Goal: Task Accomplishment & Management: Use online tool/utility

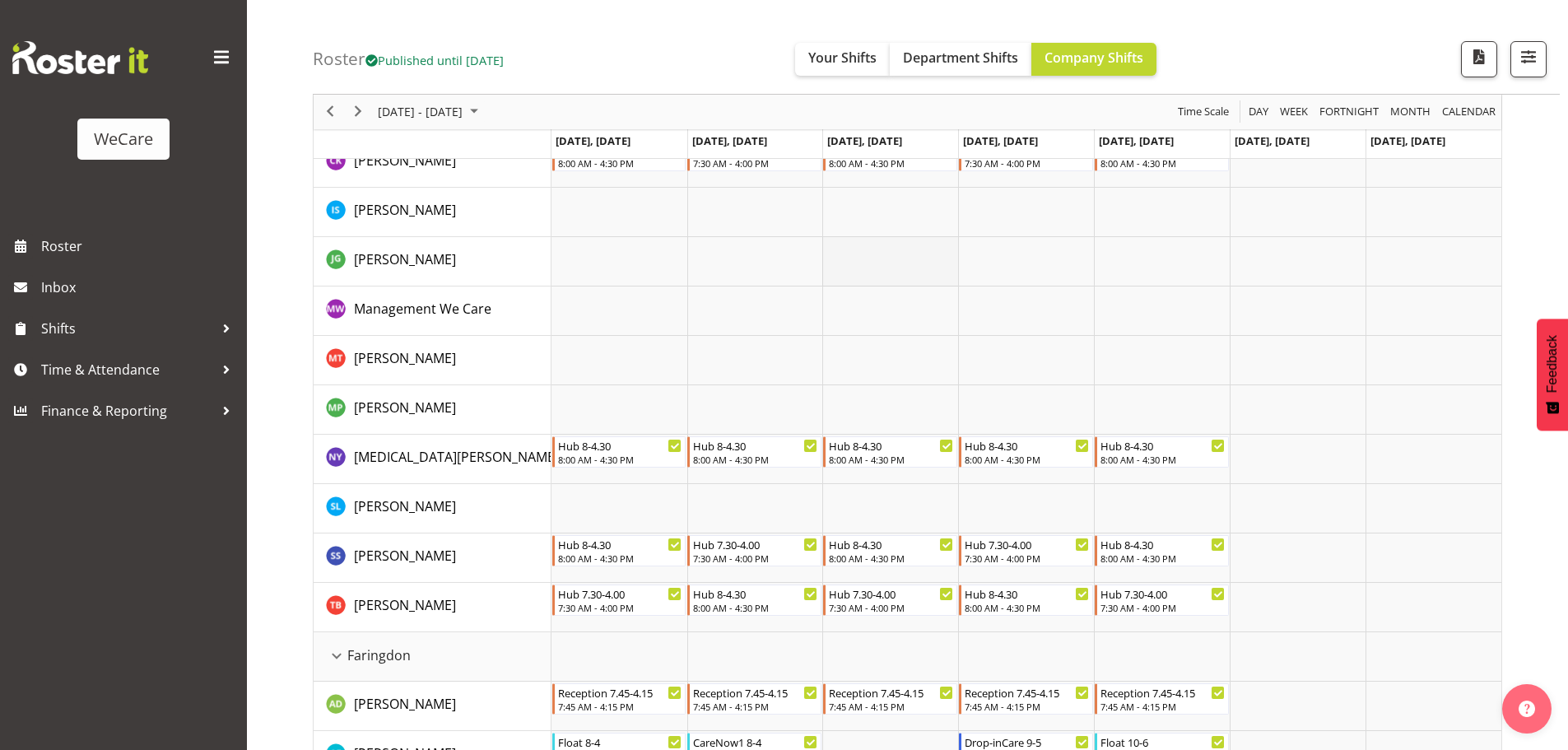
scroll to position [225, 0]
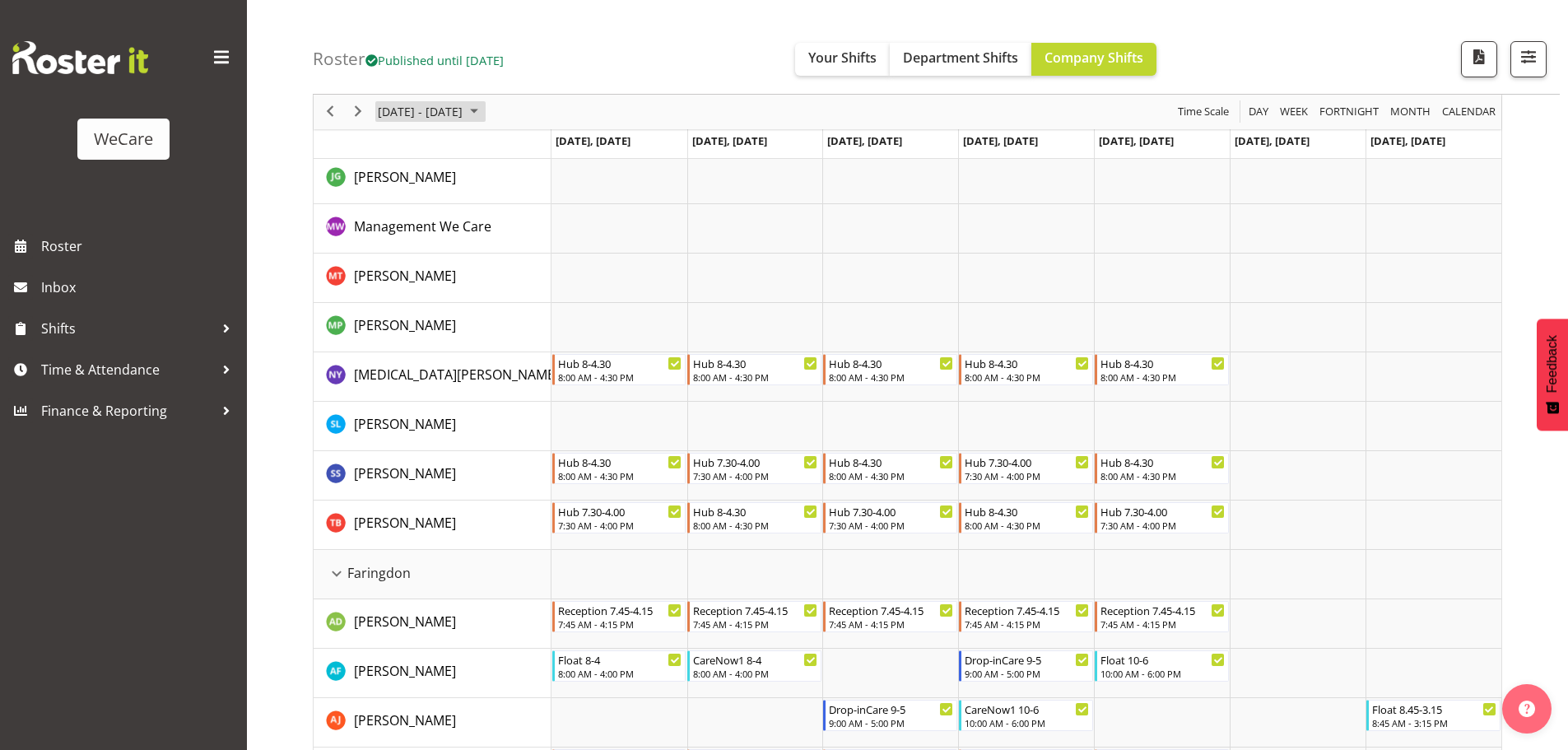
click at [447, 102] on span "[DATE] - [DATE]" at bounding box center [420, 112] width 88 height 20
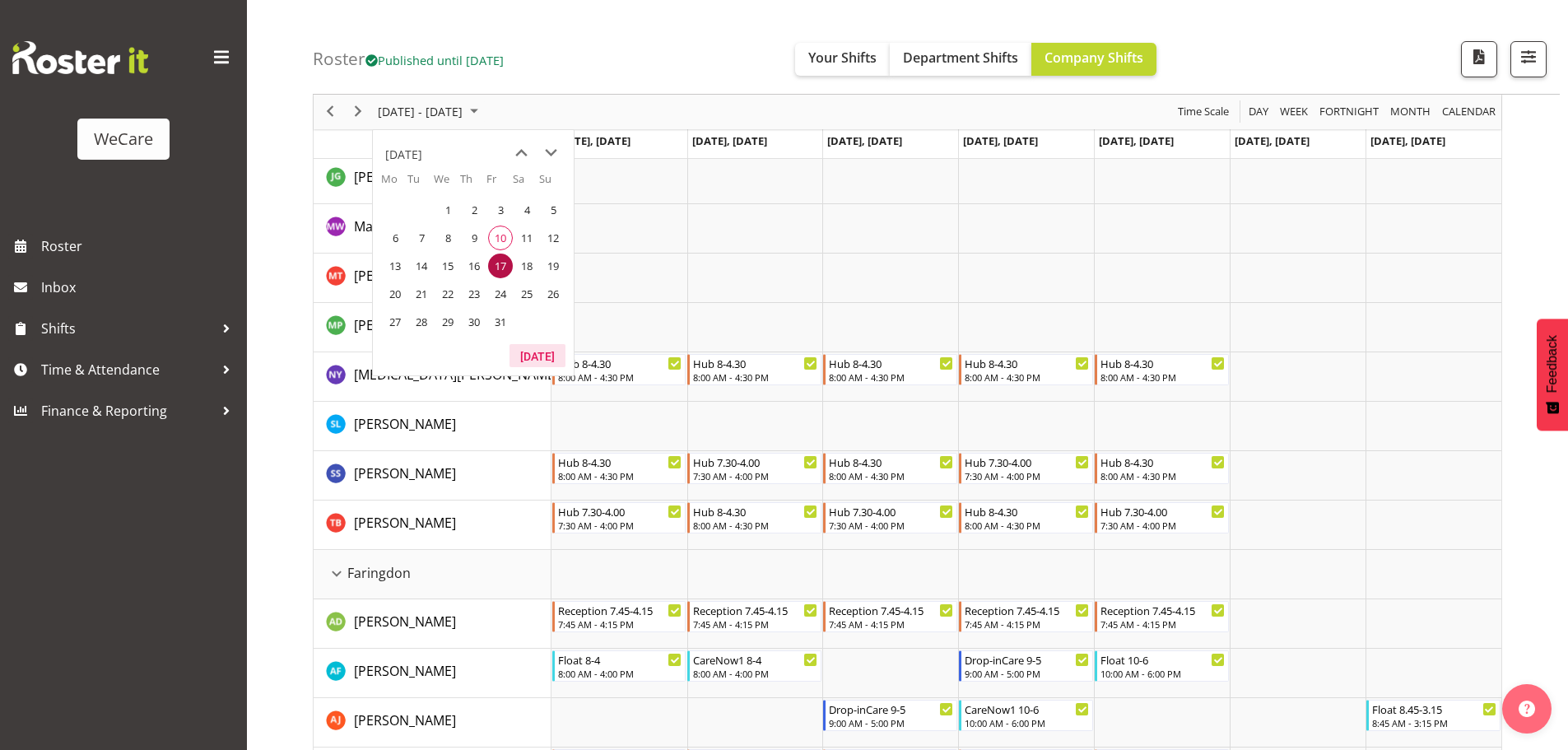
click at [545, 361] on button "[DATE]" at bounding box center [538, 355] width 56 height 23
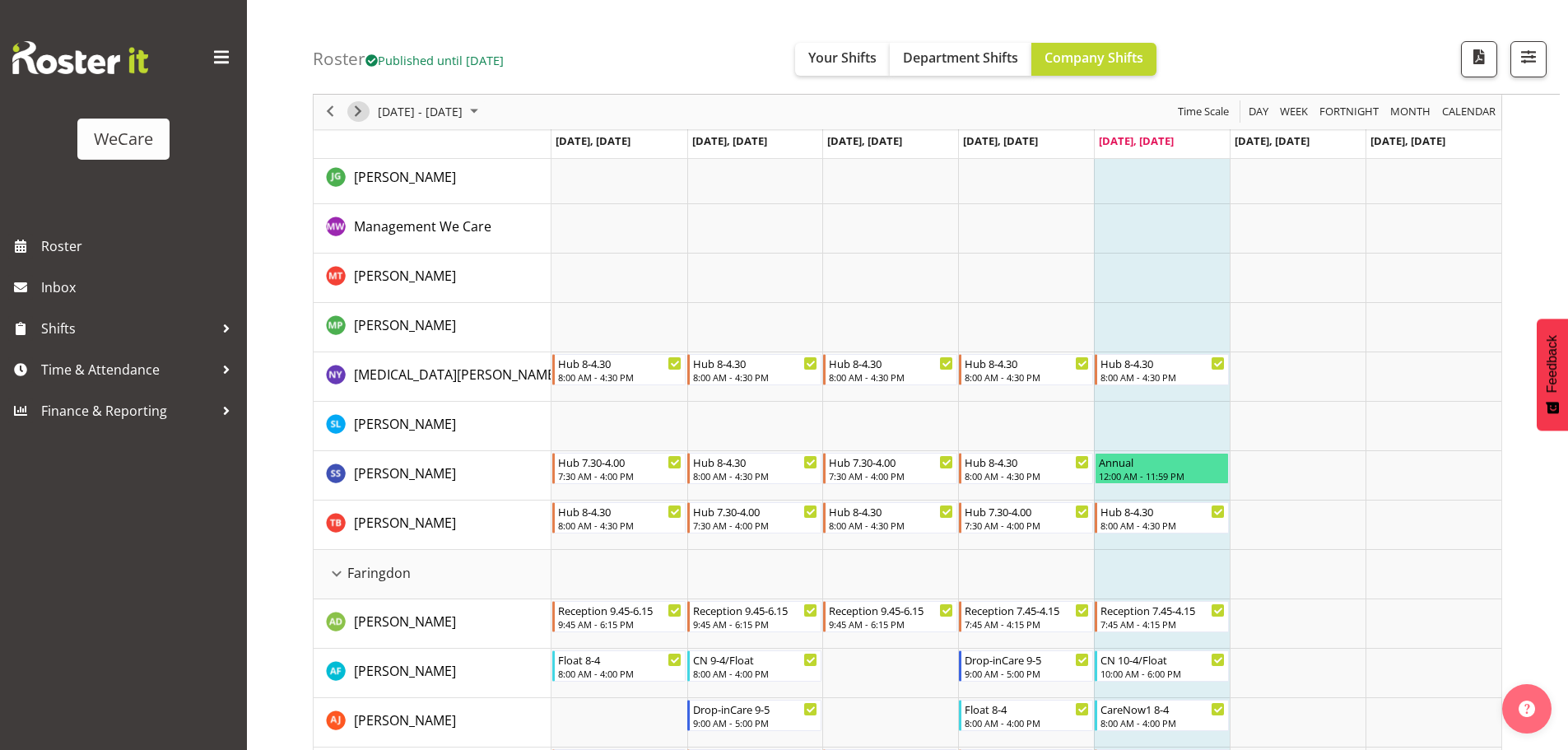
click at [364, 110] on span "Next" at bounding box center [358, 112] width 19 height 20
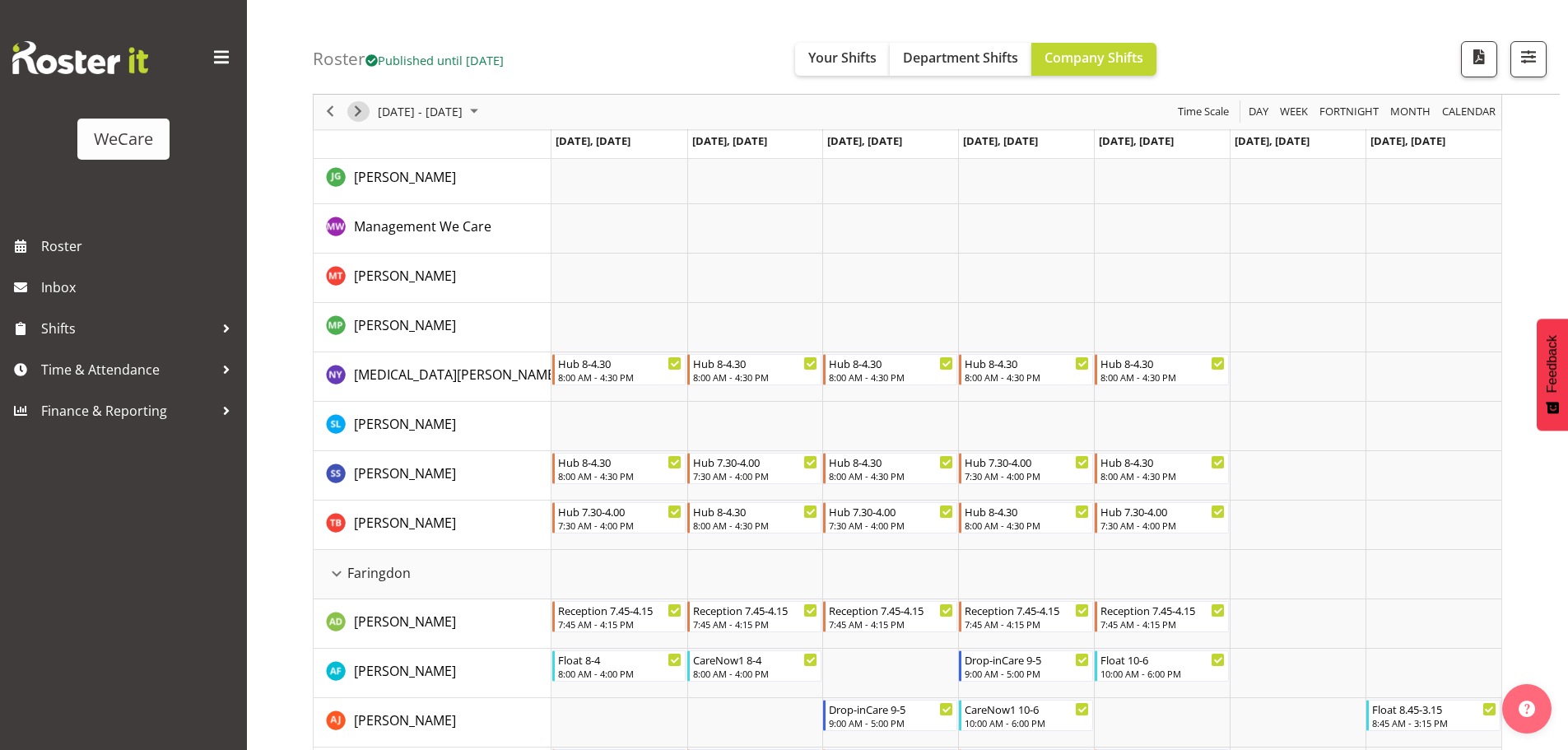
click at [356, 105] on span "Next" at bounding box center [358, 112] width 19 height 20
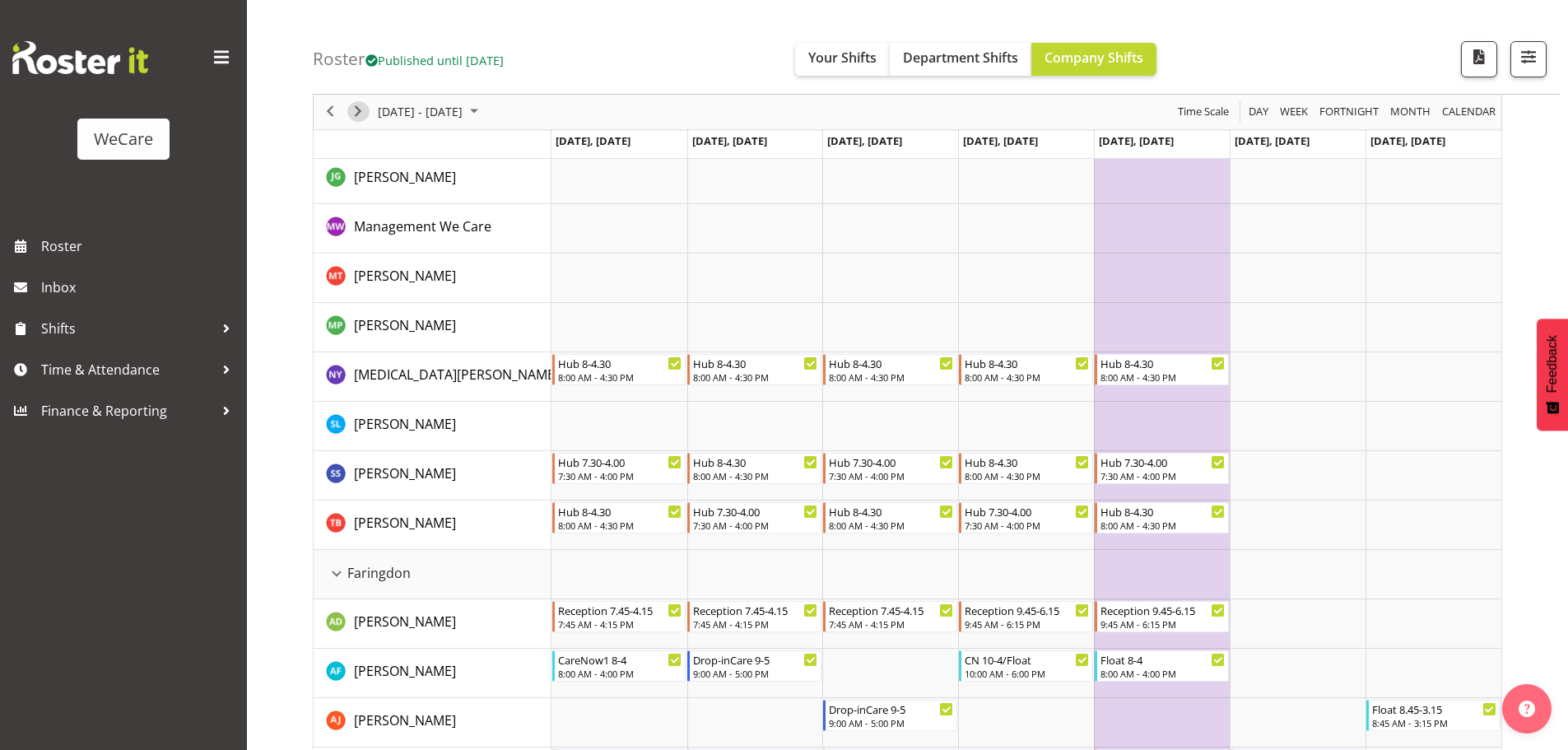
click at [350, 102] on div "next period" at bounding box center [358, 112] width 28 height 34
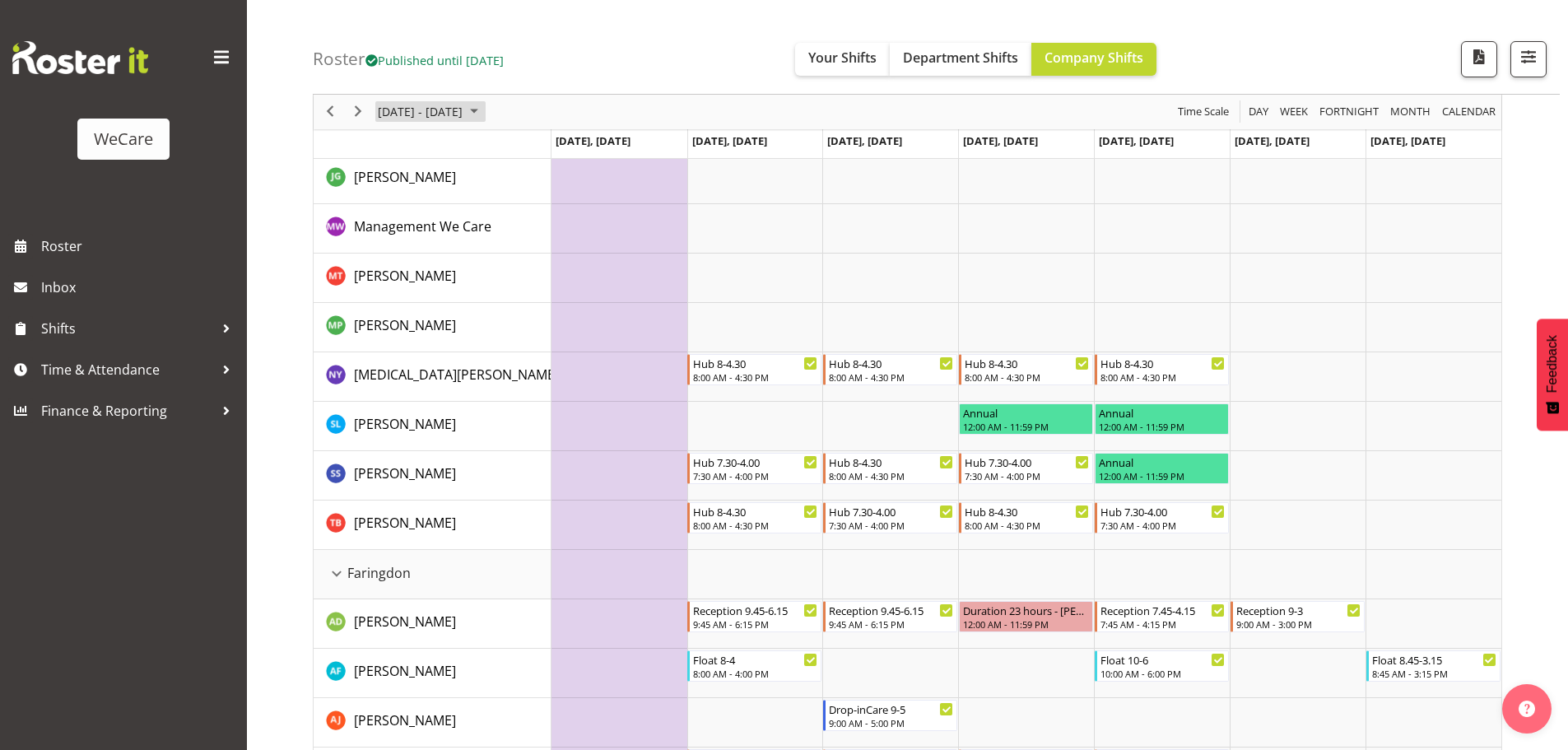
click at [444, 120] on span "[DATE] - [DATE]" at bounding box center [420, 112] width 88 height 20
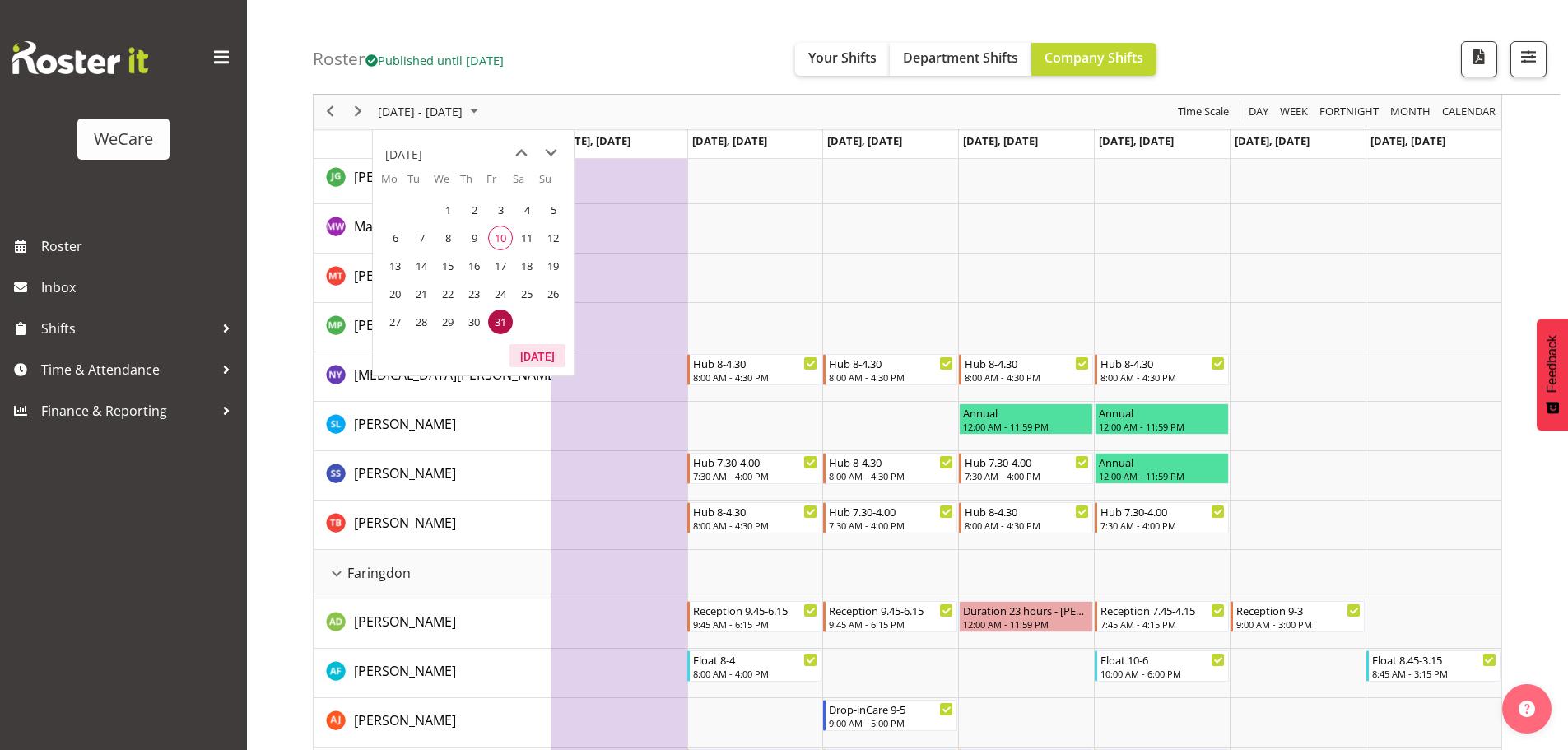
click at [537, 346] on button "[DATE]" at bounding box center [538, 355] width 56 height 23
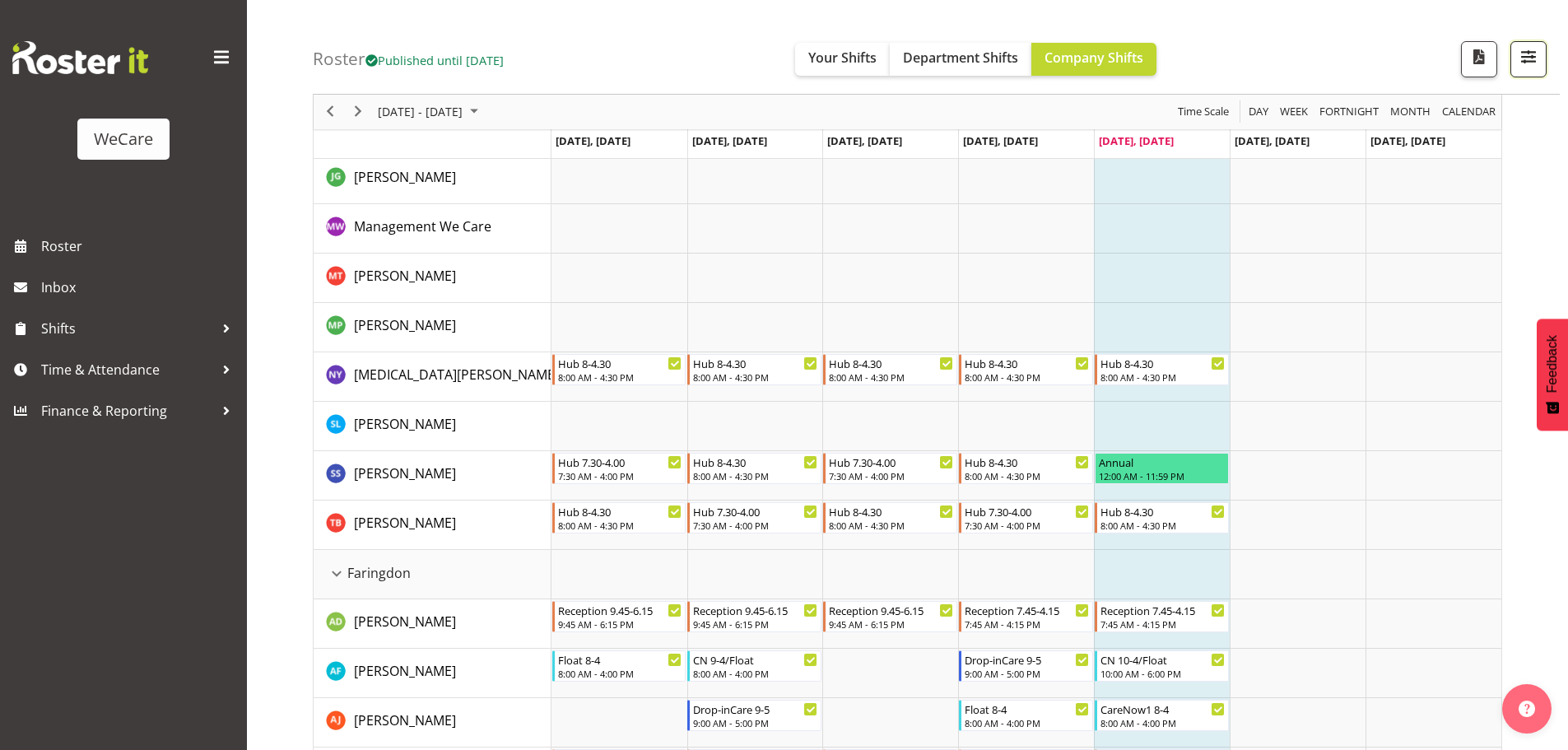
click at [1515, 55] on button "button" at bounding box center [1528, 59] width 36 height 36
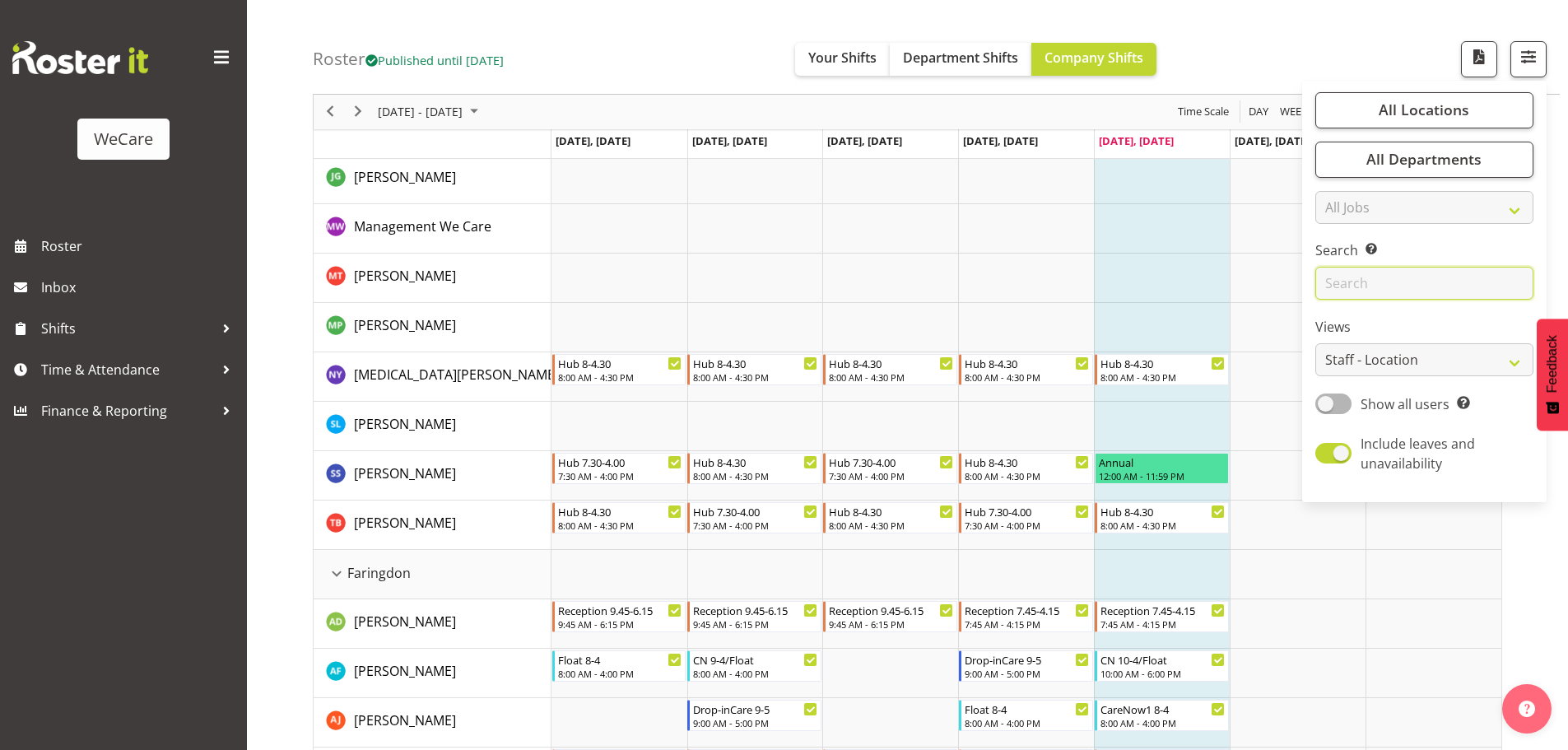
click at [1410, 295] on input "text" at bounding box center [1424, 283] width 218 height 33
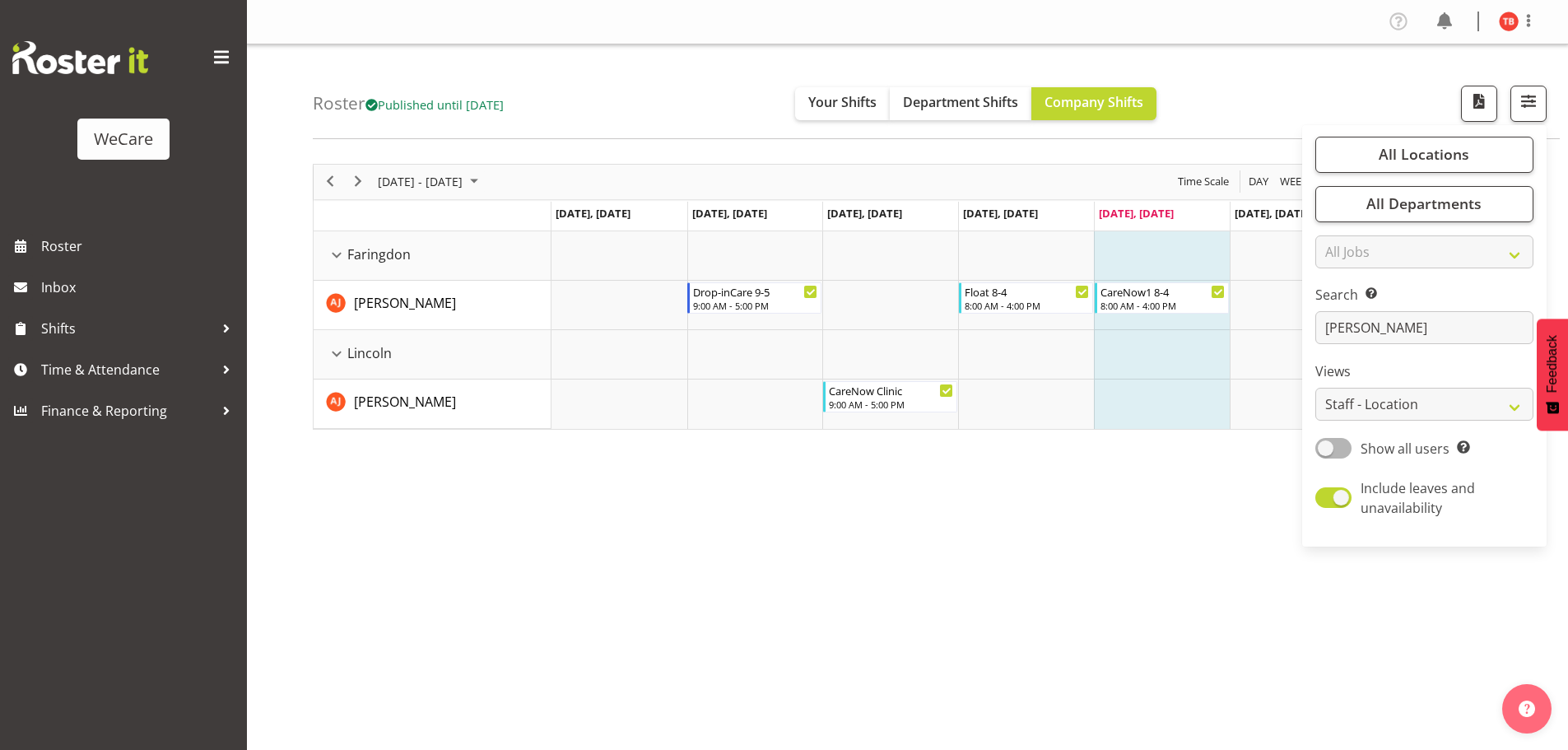
click at [722, 559] on div "[DATE] - [DATE] [DATE] Day Week Fortnight Month calendar Month Agenda Time Scal…" at bounding box center [940, 480] width 1255 height 659
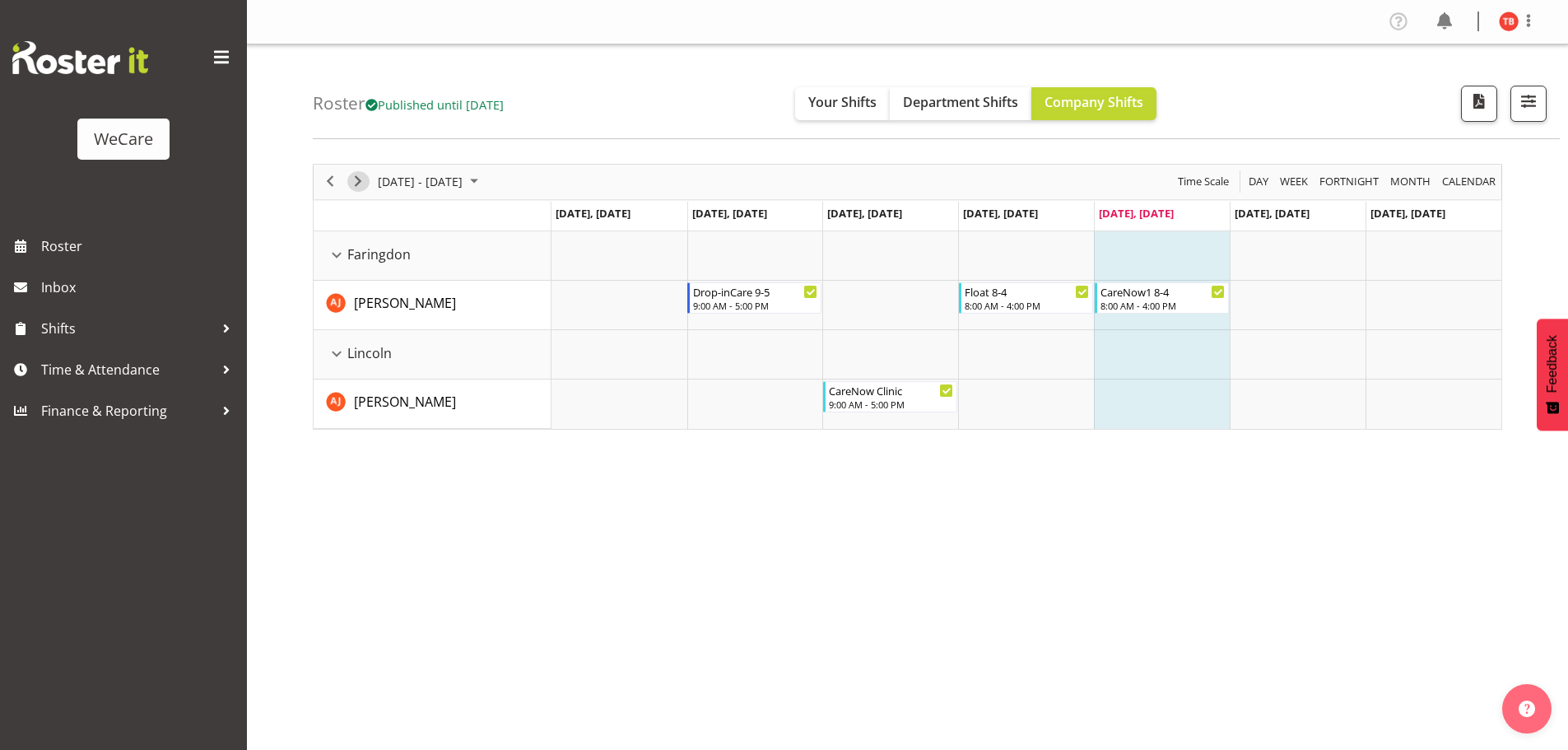
click at [365, 178] on span "Next" at bounding box center [358, 181] width 19 height 20
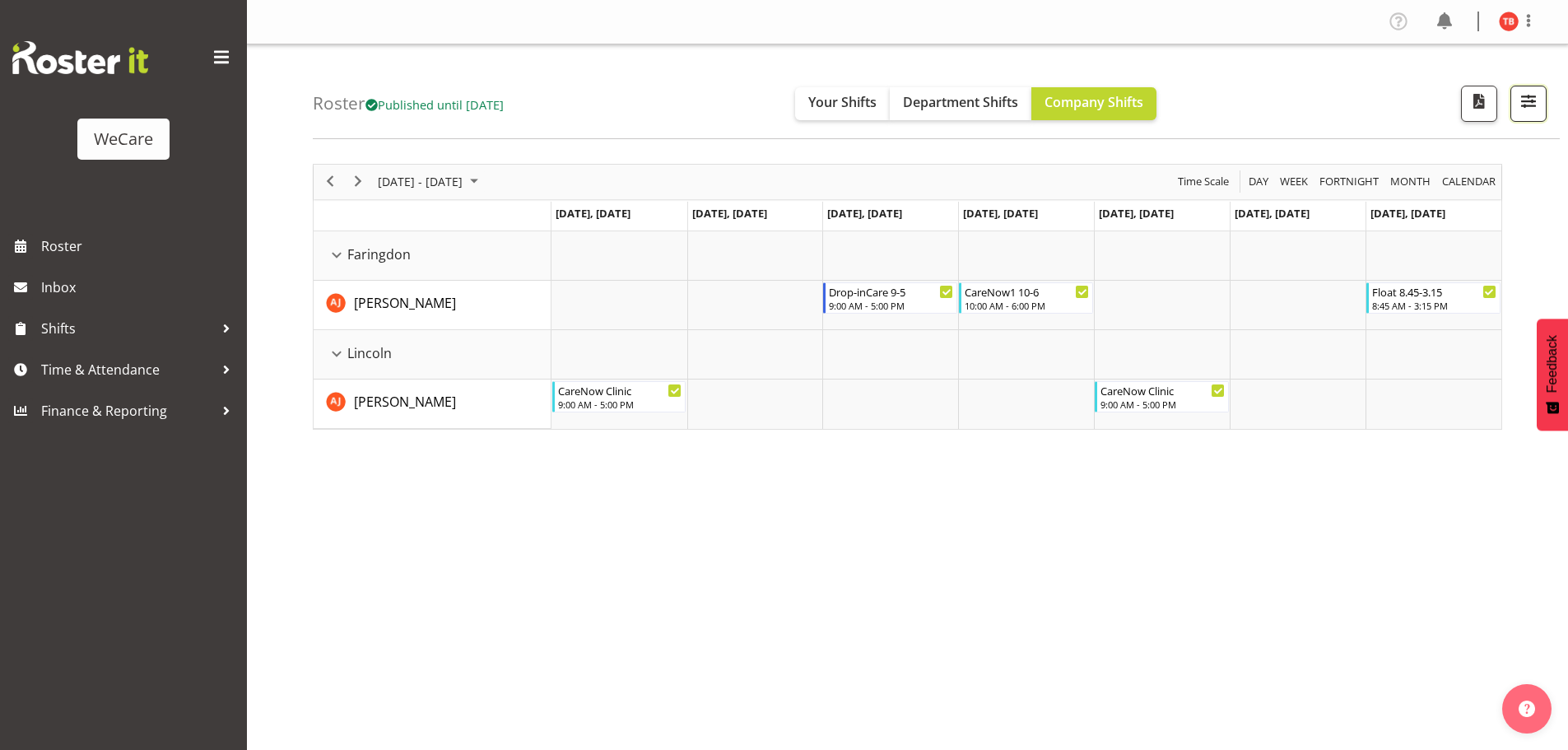
click at [1539, 102] on span "button" at bounding box center [1528, 101] width 21 height 21
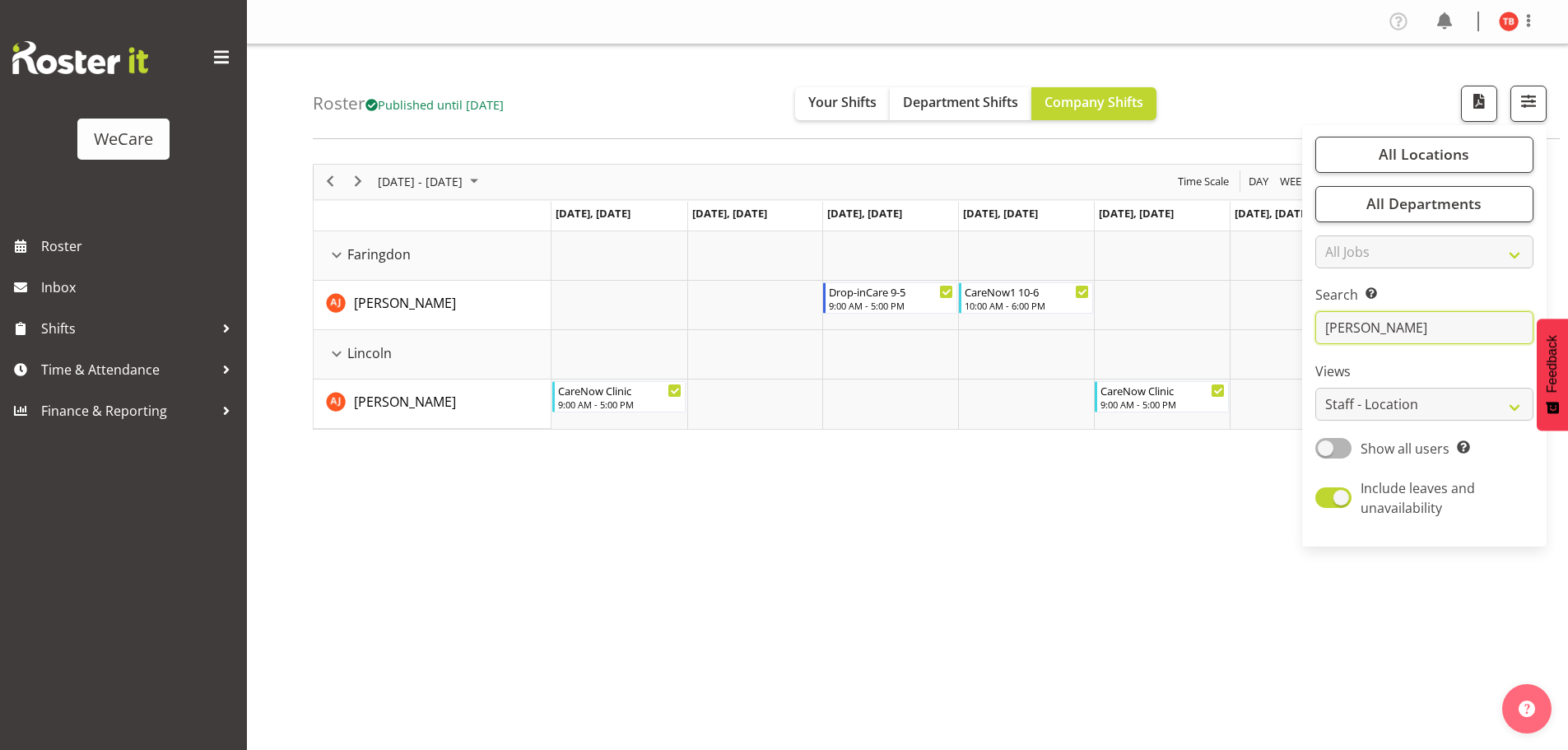
click at [1416, 338] on input "[PERSON_NAME]" at bounding box center [1424, 327] width 218 height 33
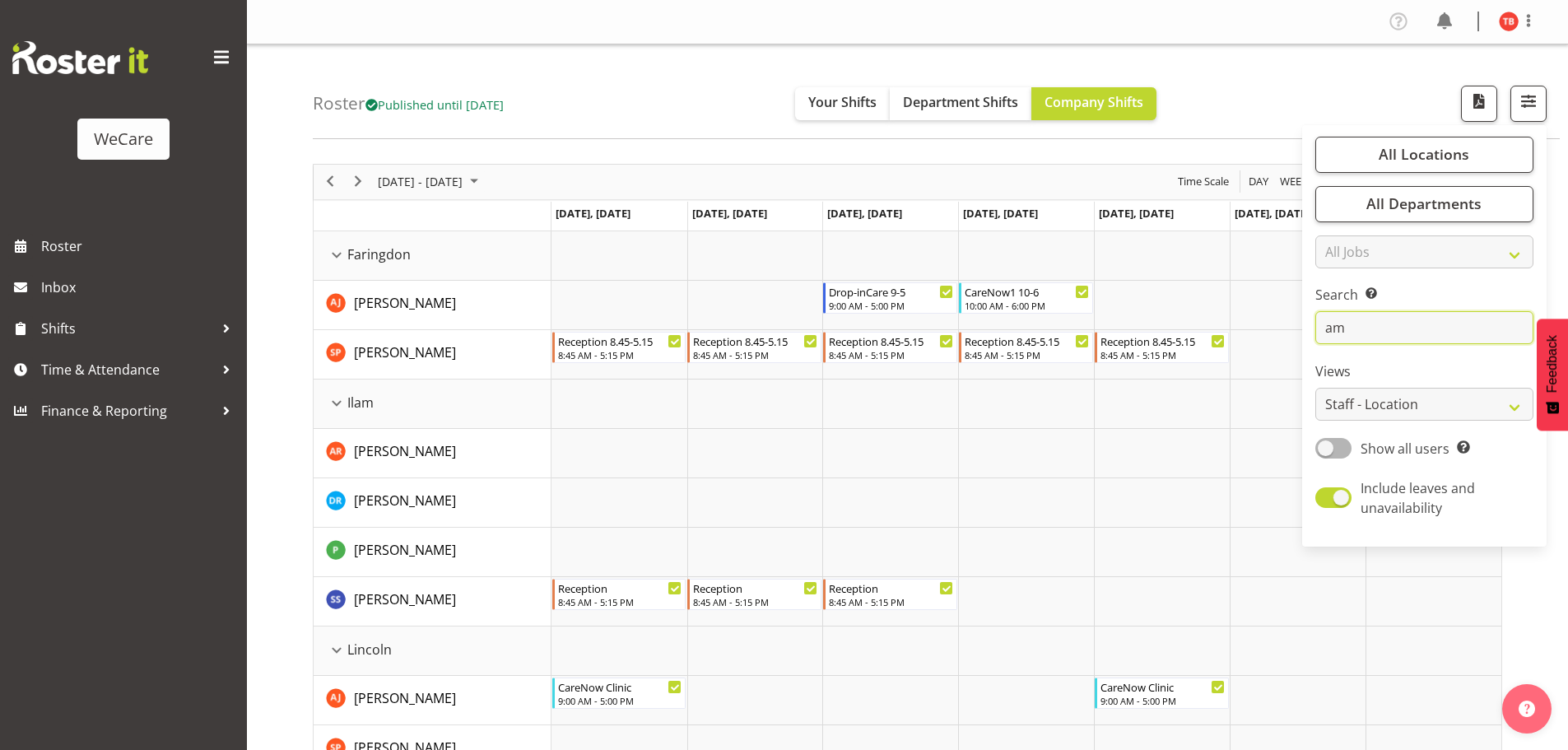
type input "a"
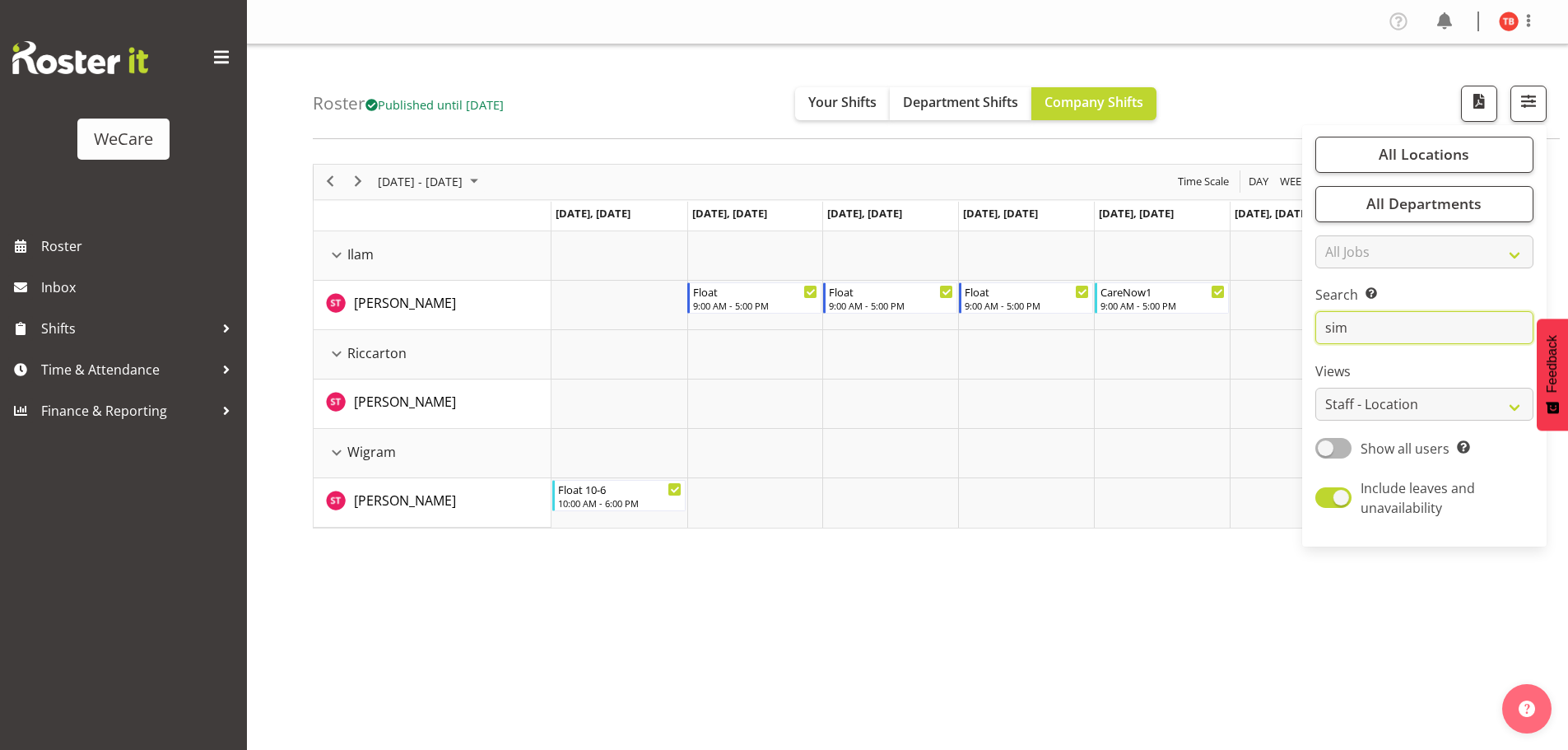
type input "sim"
click at [1058, 659] on div "[DATE] - [DATE] [DATE] Day Week Fortnight Month calendar Month Agenda Time Scal…" at bounding box center [940, 480] width 1255 height 659
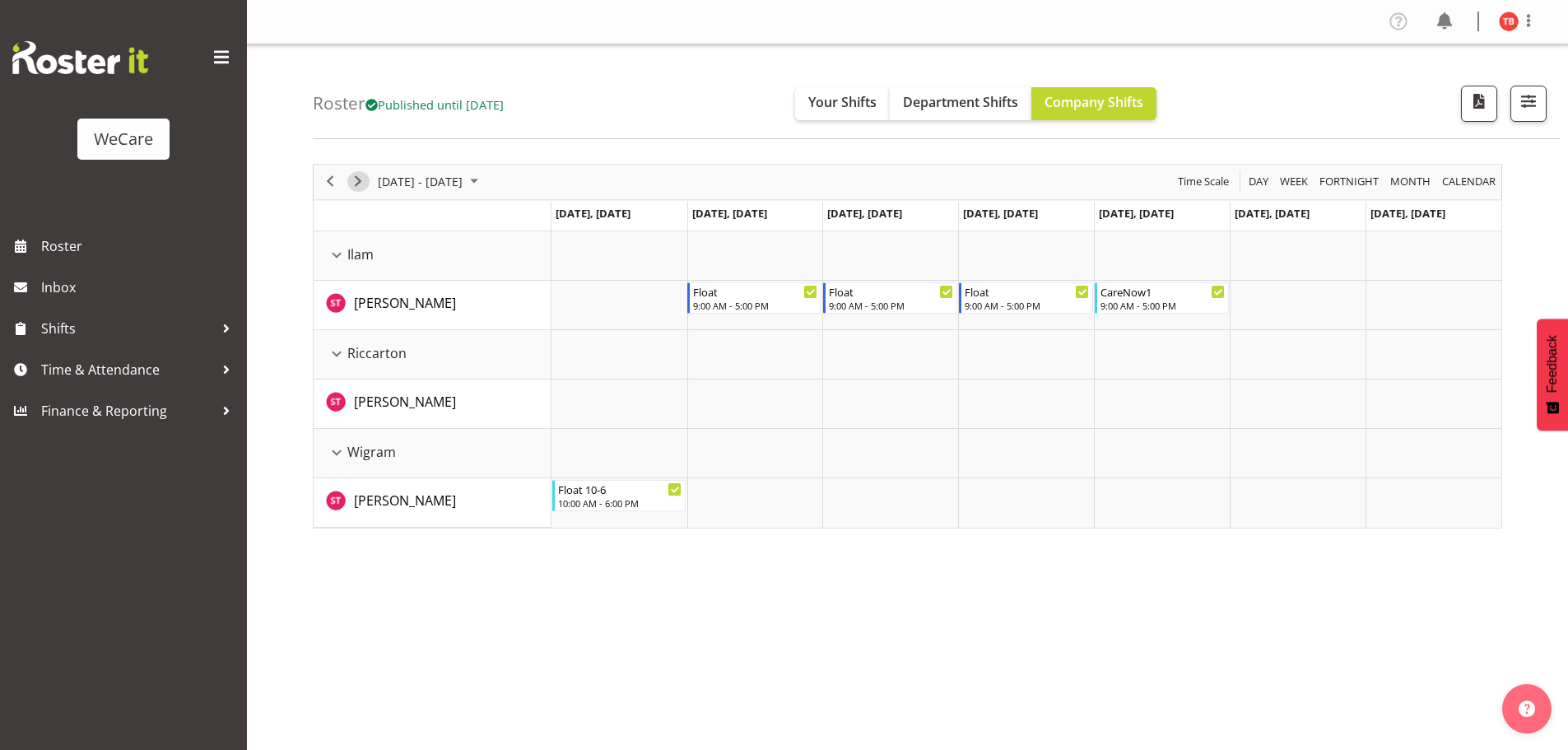
click at [355, 182] on span "Next" at bounding box center [358, 181] width 19 height 20
